Goal: Task Accomplishment & Management: Manage account settings

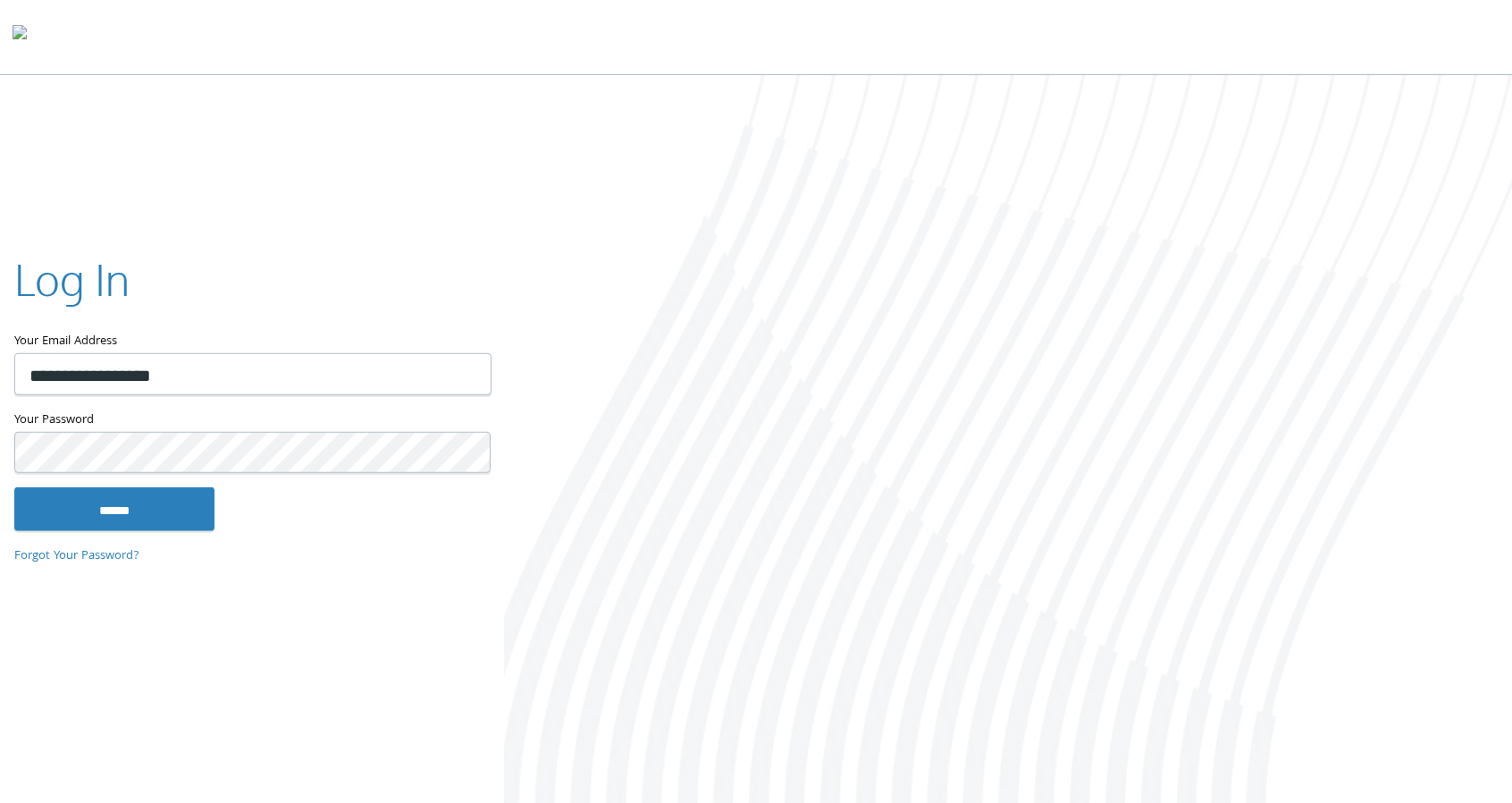
click at [15, 487] on input "******" at bounding box center [115, 509] width 200 height 43
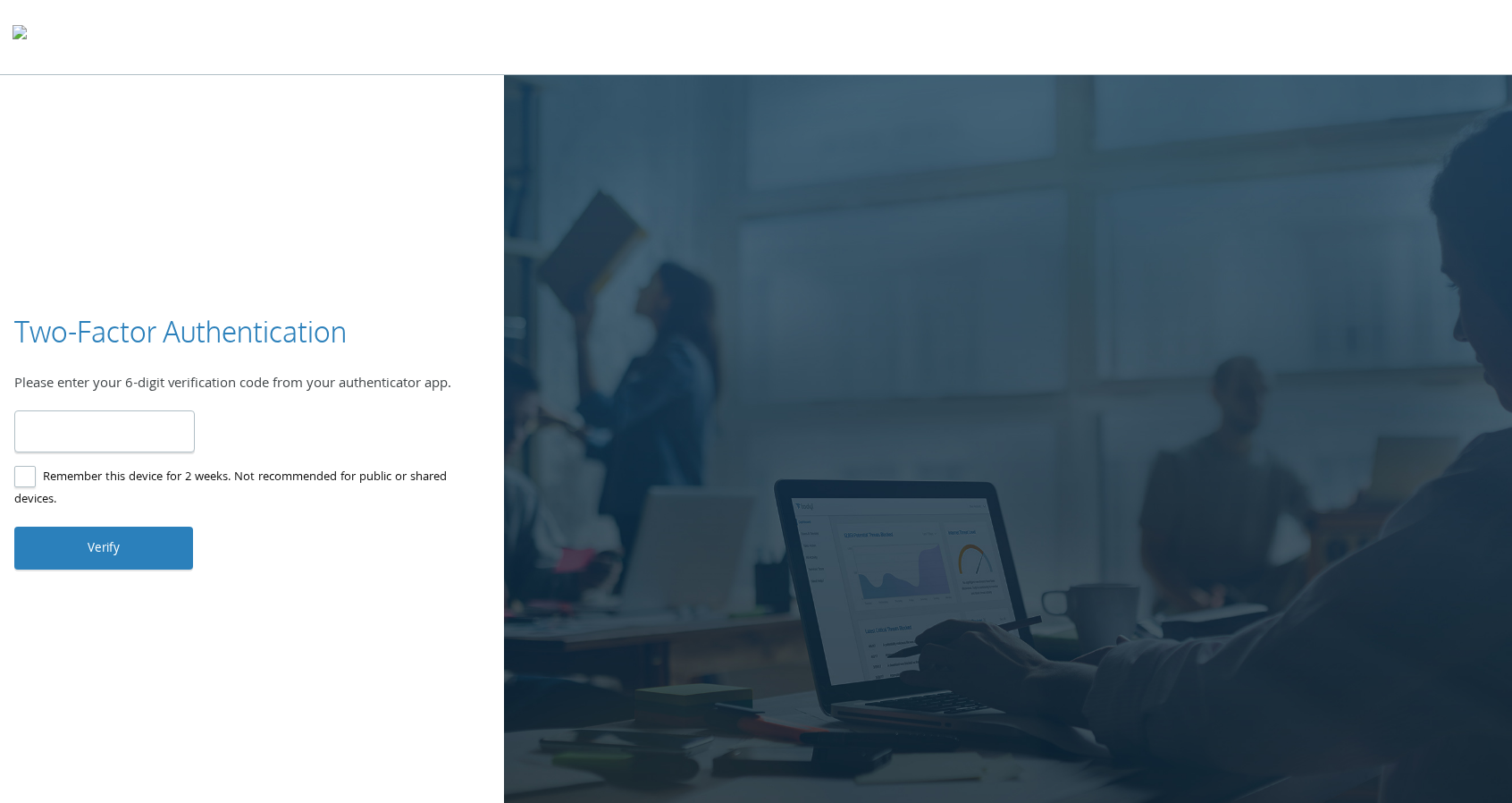
type input "******"
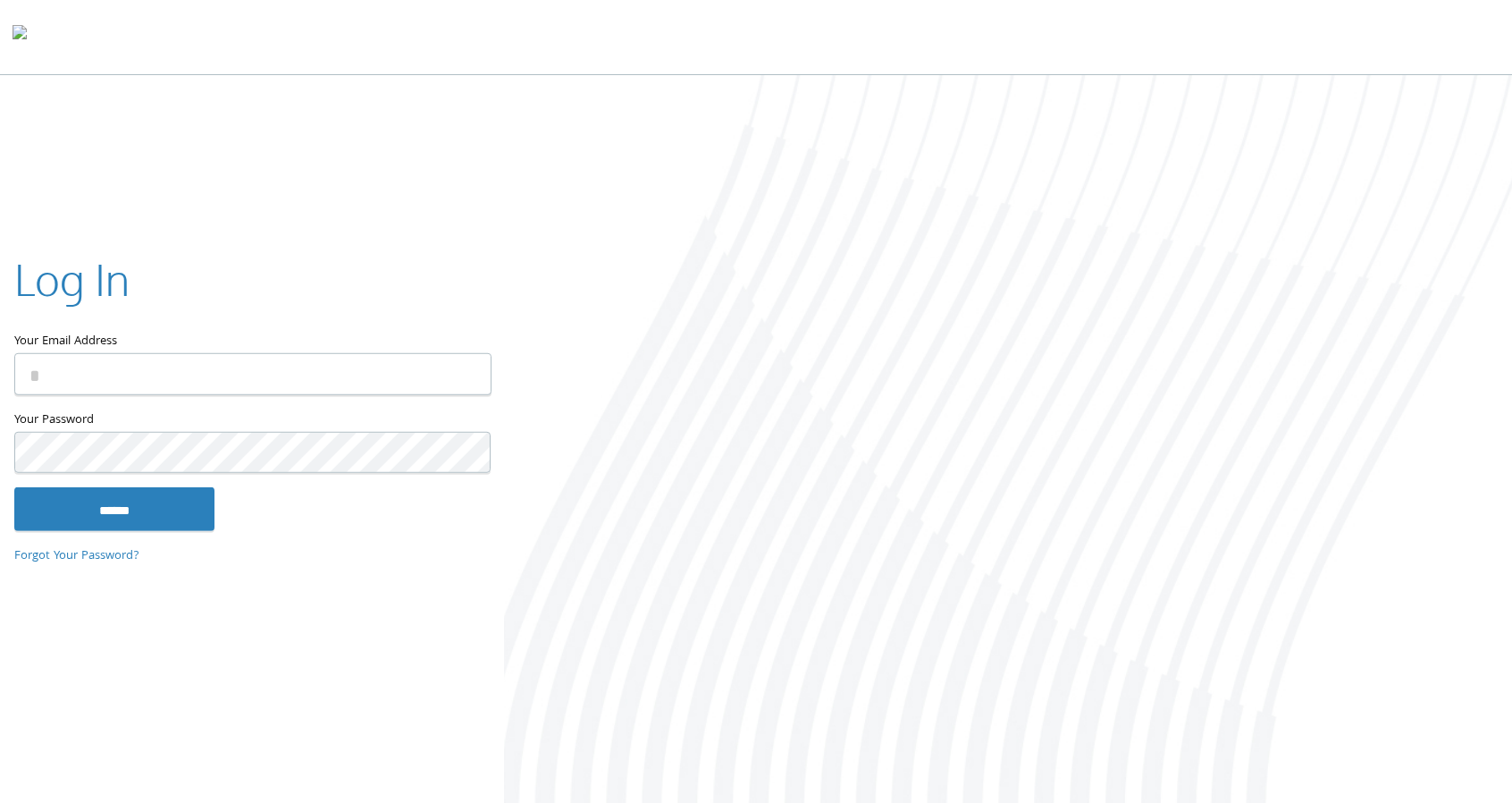
type input "**********"
